Goal: Manage account settings

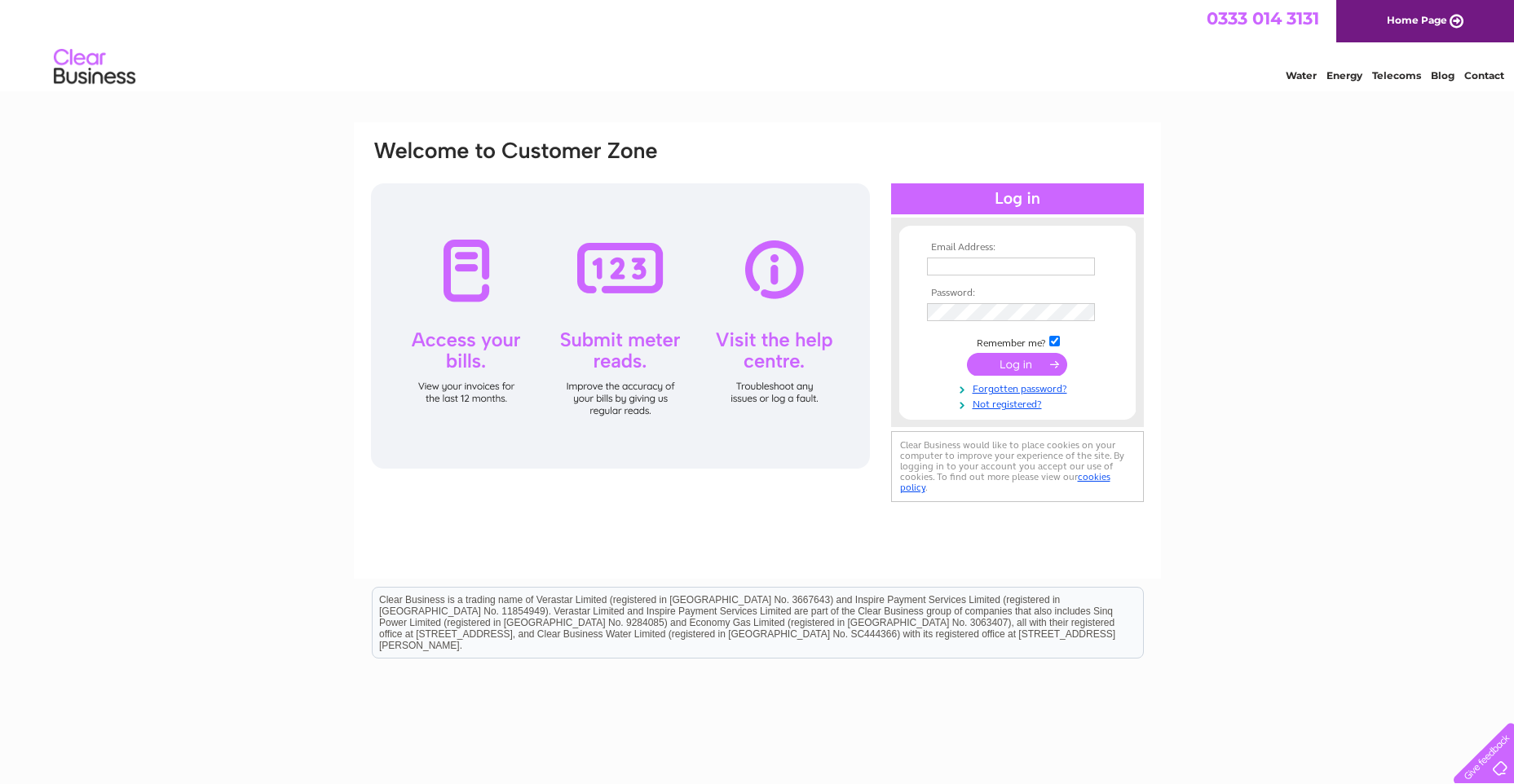
type input "[EMAIL_ADDRESS][DOMAIN_NAME]"
click at [1033, 358] on input "submit" at bounding box center [1017, 365] width 100 height 23
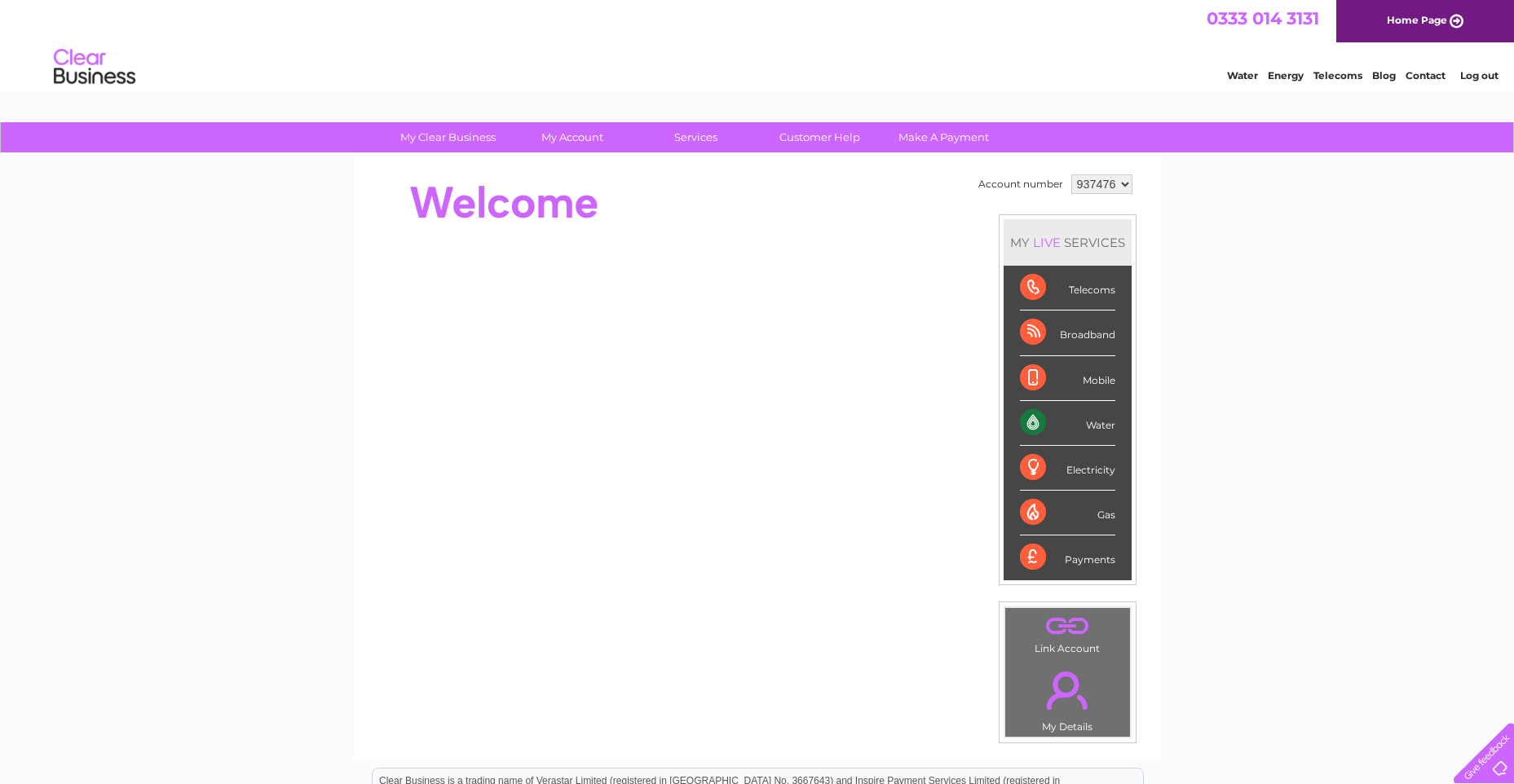
click at [1033, 418] on div "Water" at bounding box center [1067, 423] width 96 height 44
click at [1100, 433] on div "Water" at bounding box center [1067, 423] width 96 height 44
click at [1119, 184] on select "937476 937477 937479" at bounding box center [1101, 184] width 61 height 19
click at [1071, 175] on select "937476 937477 937479" at bounding box center [1101, 184] width 61 height 19
click at [1062, 418] on div "Water" at bounding box center [1067, 423] width 96 height 44
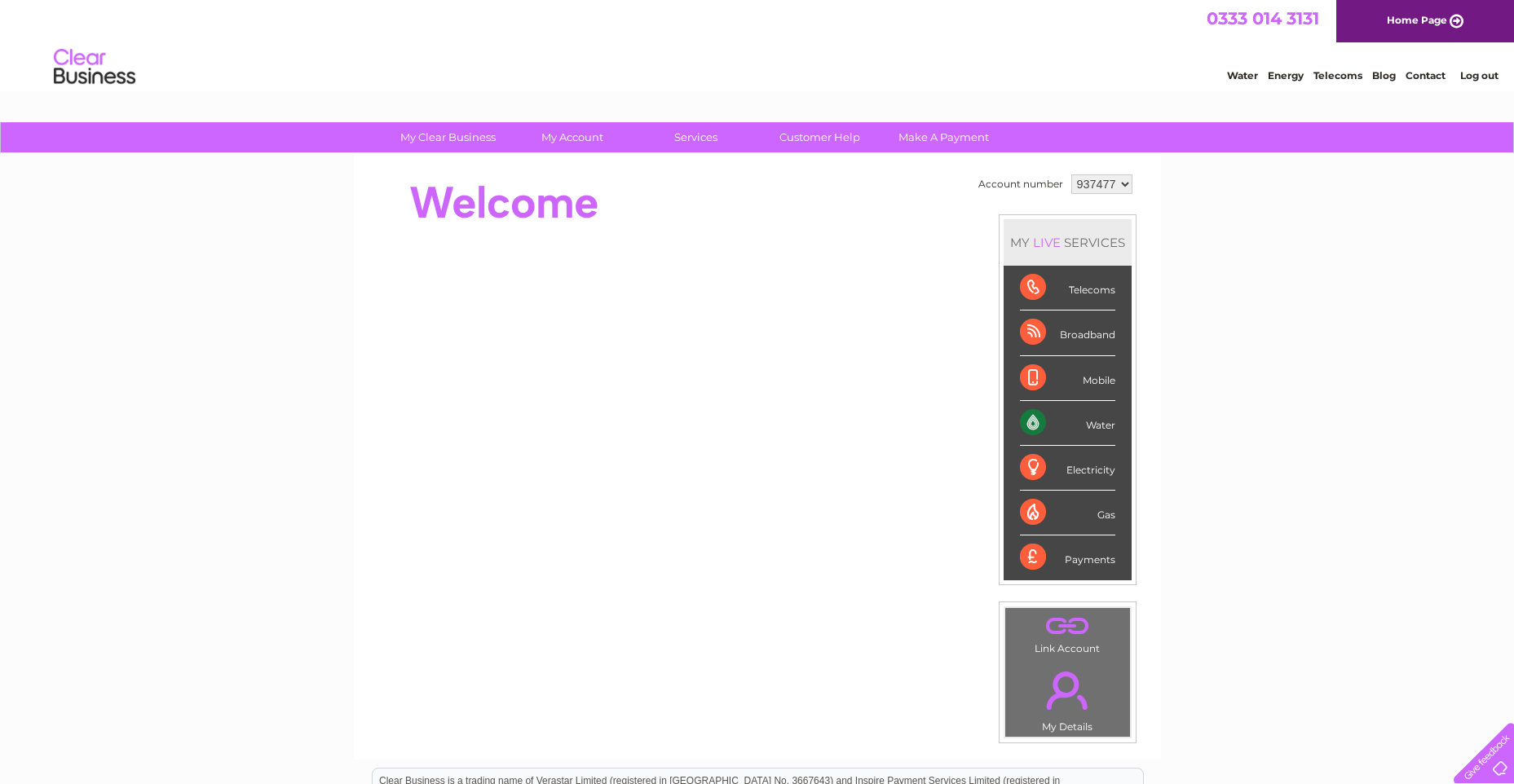
click at [1122, 187] on select "937476 937477 937479" at bounding box center [1101, 184] width 61 height 19
select select "937479"
click at [1071, 175] on select "937476 937477 937479" at bounding box center [1101, 184] width 61 height 19
click at [1062, 427] on div "Water" at bounding box center [1067, 423] width 96 height 44
